Goal: Task Accomplishment & Management: Complete application form

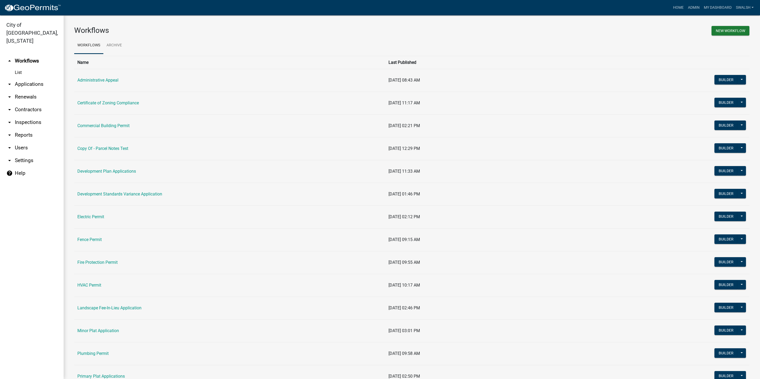
scroll to position [119, 0]
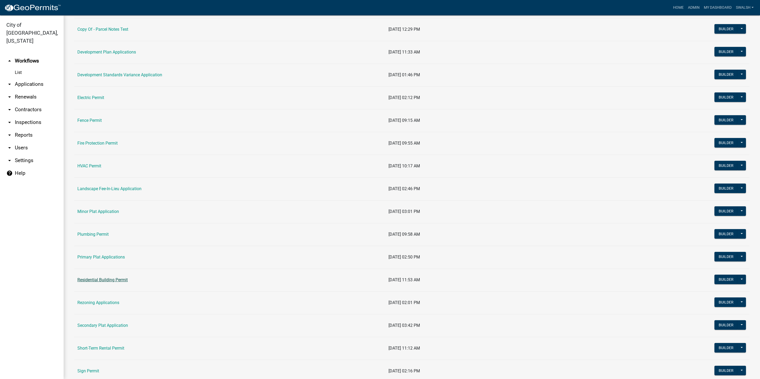
click at [119, 279] on link "Residential Building Permit" at bounding box center [102, 279] width 50 height 5
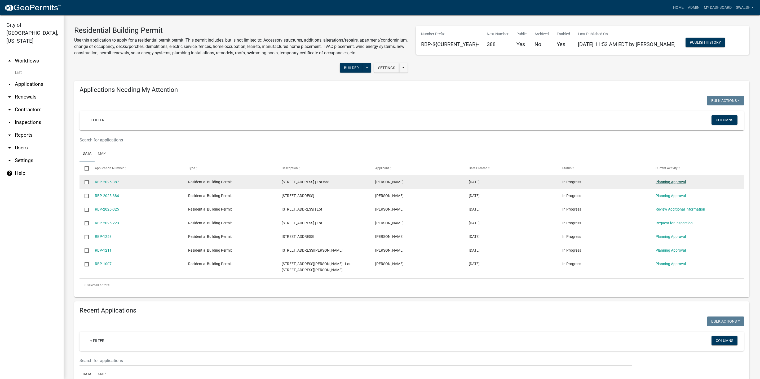
click at [684, 184] on link "Planning Approval" at bounding box center [670, 182] width 30 height 4
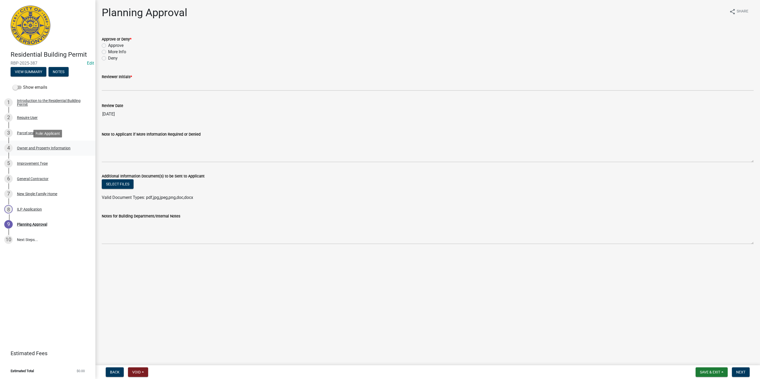
click at [57, 145] on div "4 Owner and Property Information" at bounding box center [45, 148] width 83 height 8
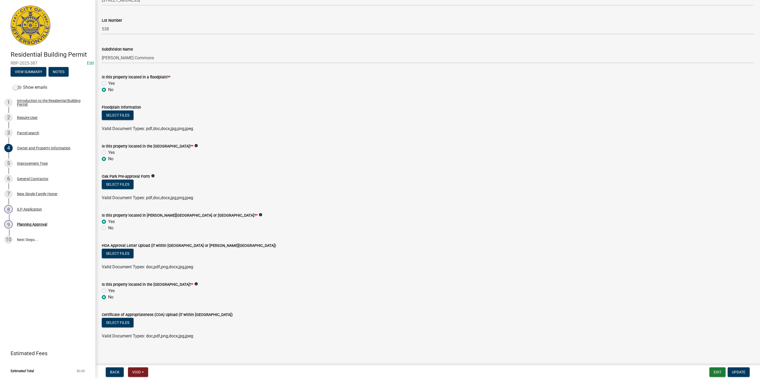
scroll to position [308, 0]
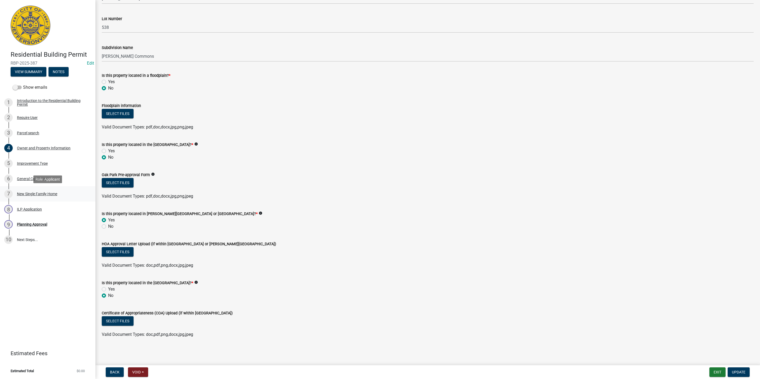
click at [27, 189] on link "7 New Single Family Home" at bounding box center [47, 193] width 95 height 15
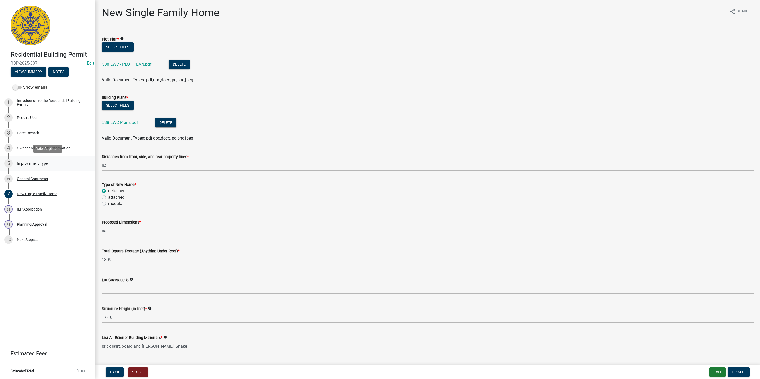
click at [23, 166] on div "5 Improvement Type" at bounding box center [45, 163] width 83 height 8
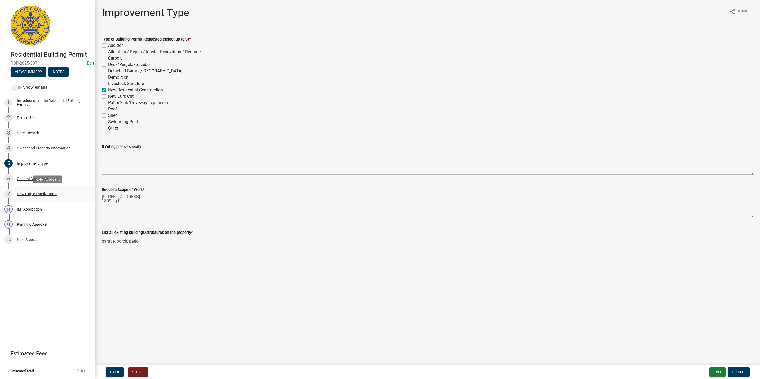
click at [35, 194] on div "New Single Family Home" at bounding box center [37, 194] width 40 height 4
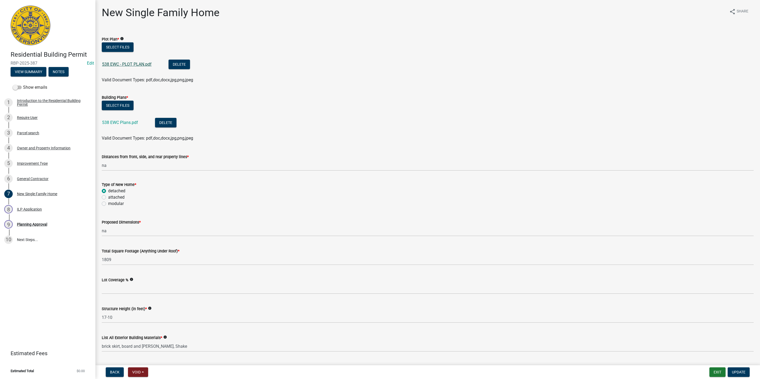
click at [129, 64] on link "538 EWC - PLOT PLAN.pdf" at bounding box center [127, 64] width 50 height 5
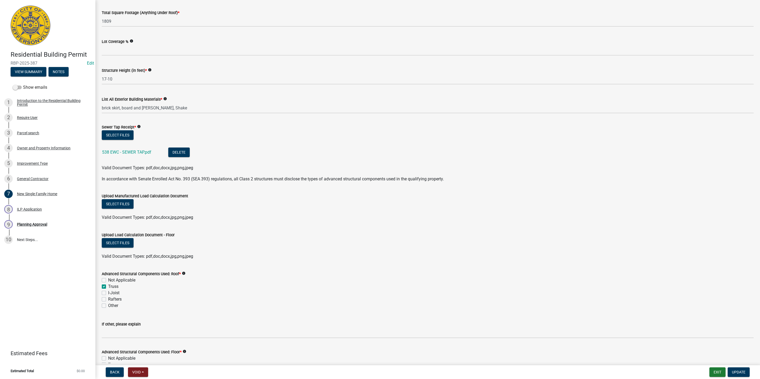
scroll to position [199, 0]
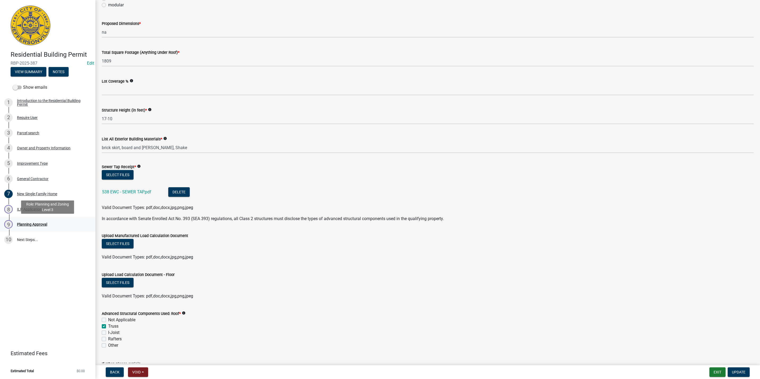
click at [43, 219] on link "9 Planning Approval" at bounding box center [47, 224] width 95 height 15
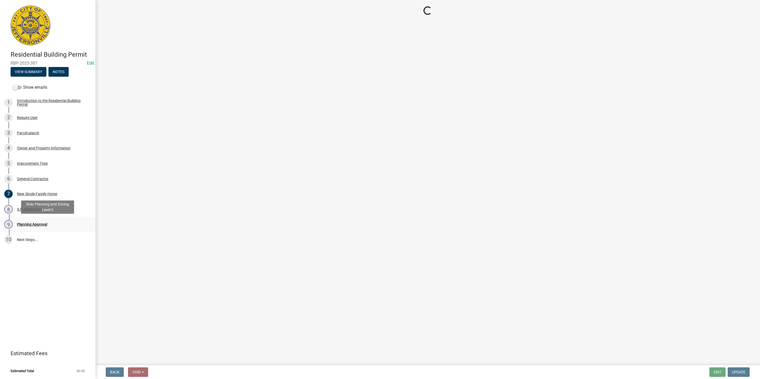
scroll to position [0, 0]
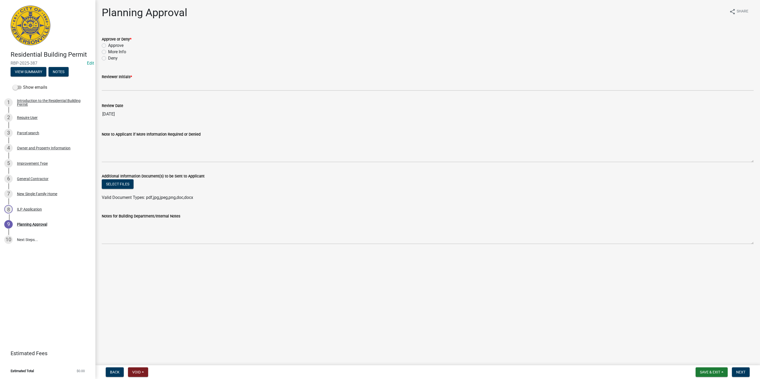
click at [101, 43] on div "Approve or Deny * Approve More Info Deny" at bounding box center [428, 46] width 660 height 32
click at [108, 46] on label "Approve" at bounding box center [115, 45] width 15 height 6
click at [108, 46] on input "Approve" at bounding box center [109, 43] width 3 height 3
radio input "true"
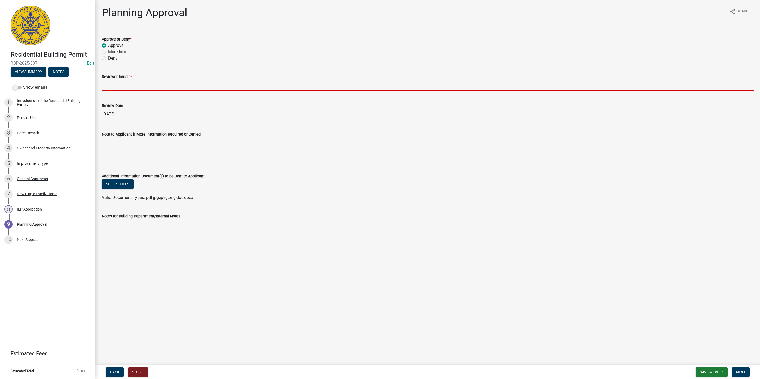
click at [119, 81] on input "Reviewer Initials *" at bounding box center [428, 85] width 652 height 11
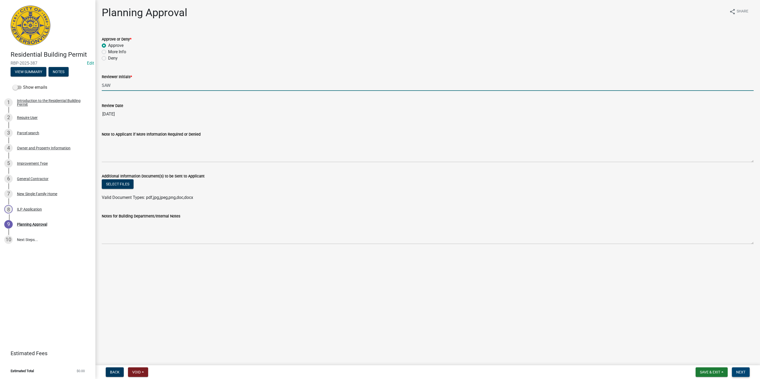
type input "SAW"
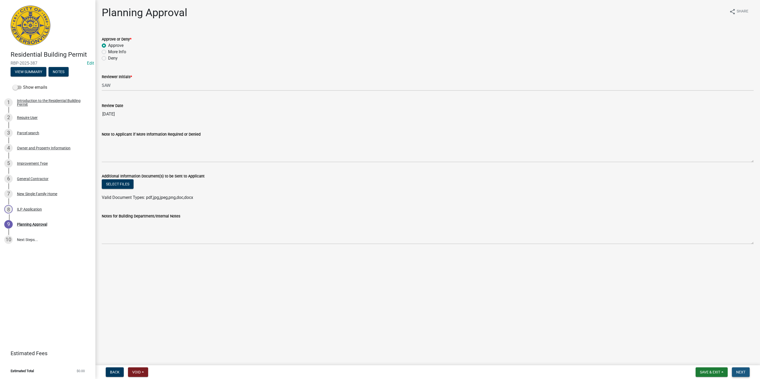
click at [747, 370] on button "Next" at bounding box center [741, 372] width 18 height 10
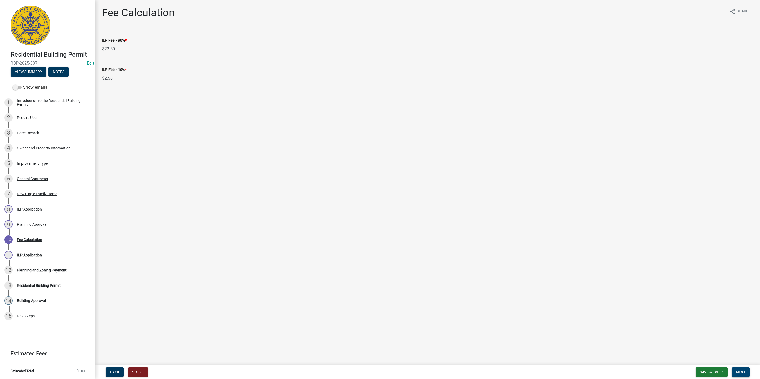
click at [742, 369] on button "Next" at bounding box center [741, 372] width 18 height 10
select select "3: 3"
